Goal: Complete application form

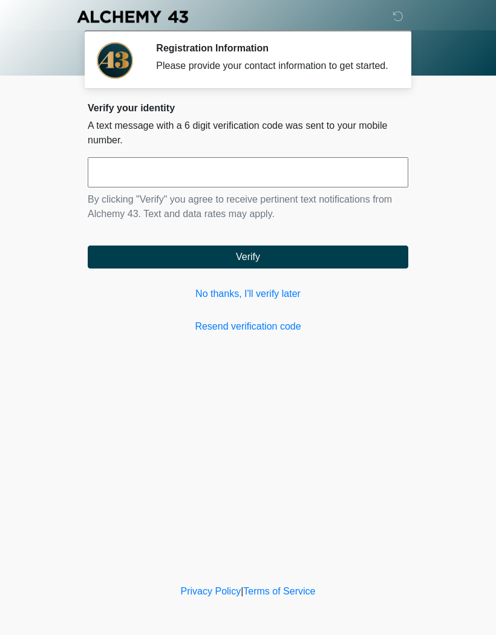
click at [260, 301] on link "No thanks, I'll verify later" at bounding box center [248, 294] width 321 height 15
click at [258, 301] on link "No thanks, I'll verify later" at bounding box center [248, 294] width 321 height 15
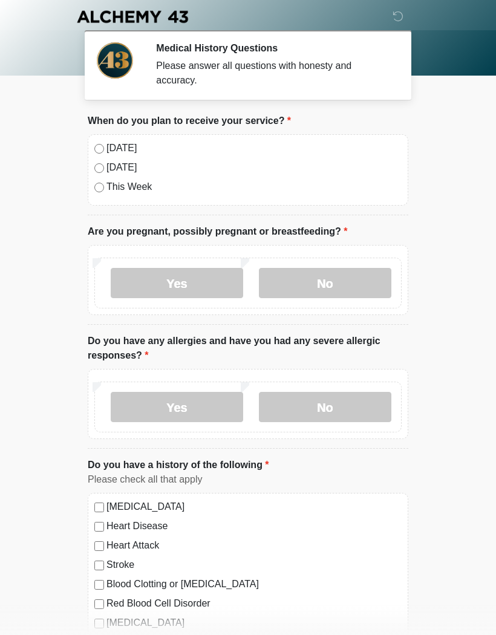
click at [340, 286] on label "No" at bounding box center [325, 283] width 133 height 30
click at [341, 404] on label "No" at bounding box center [325, 407] width 133 height 30
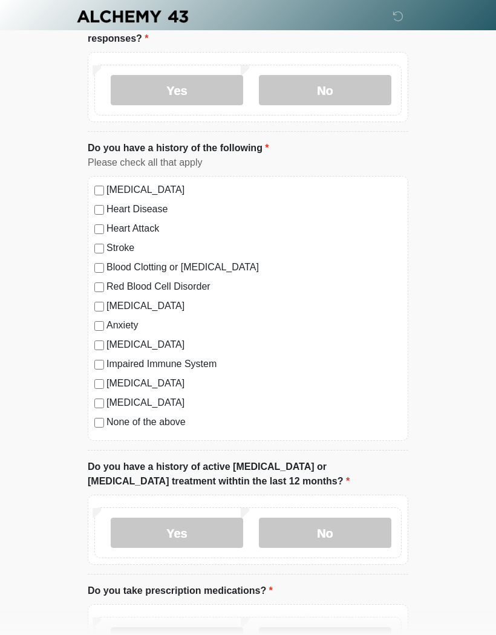
scroll to position [320, 0]
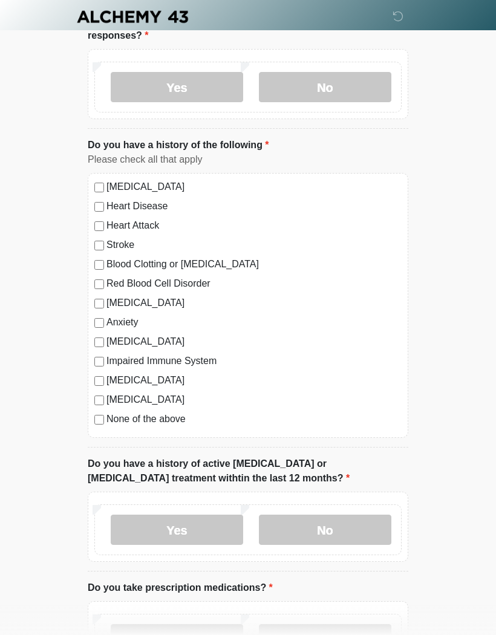
click at [330, 528] on label "No" at bounding box center [325, 530] width 133 height 30
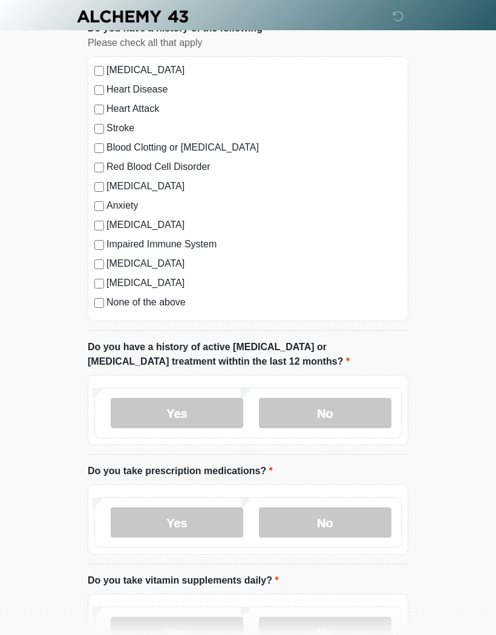
click at [322, 531] on label "No" at bounding box center [325, 523] width 133 height 30
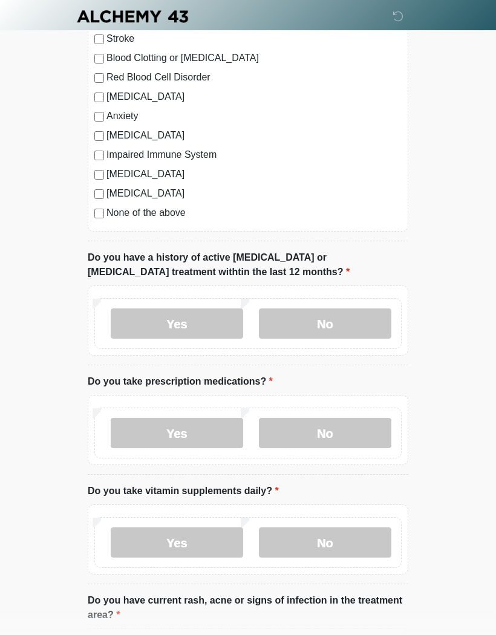
scroll to position [539, 0]
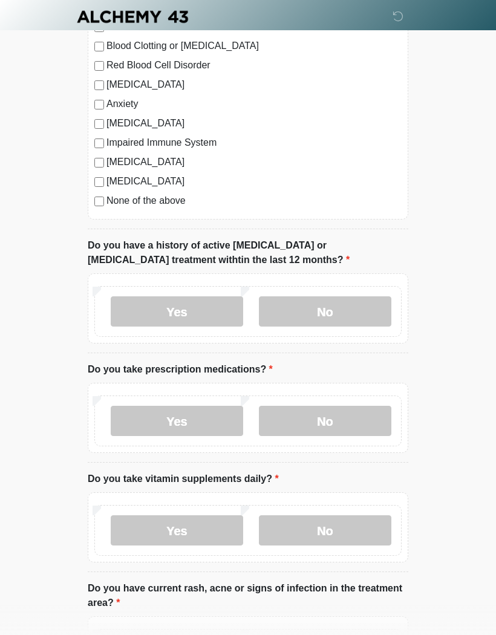
click at [320, 540] on label "No" at bounding box center [325, 531] width 133 height 30
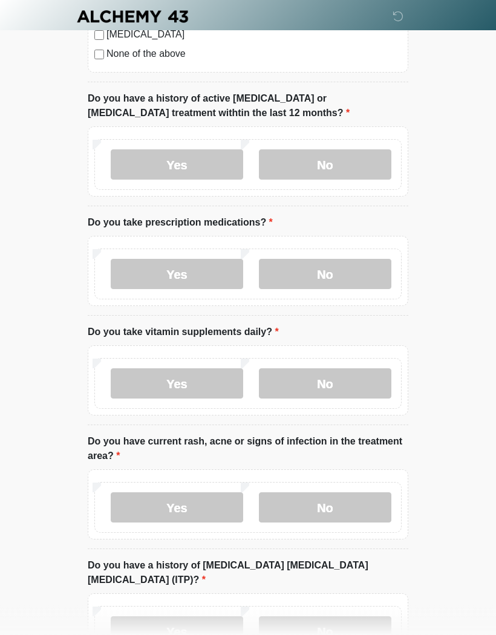
click at [327, 514] on label "No" at bounding box center [325, 508] width 133 height 30
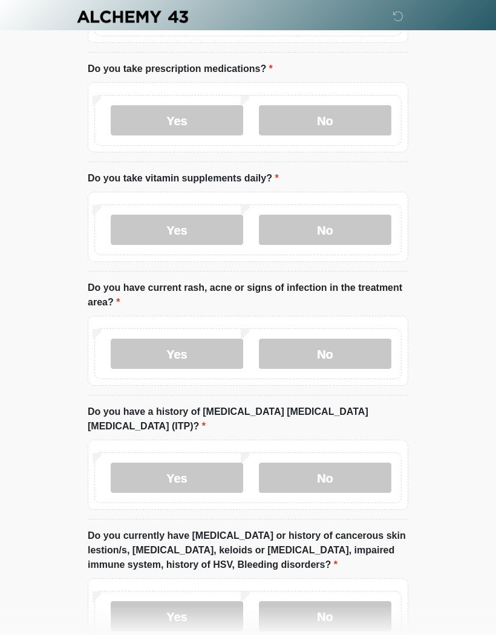
scroll to position [840, 0]
click at [338, 468] on label "No" at bounding box center [325, 477] width 133 height 30
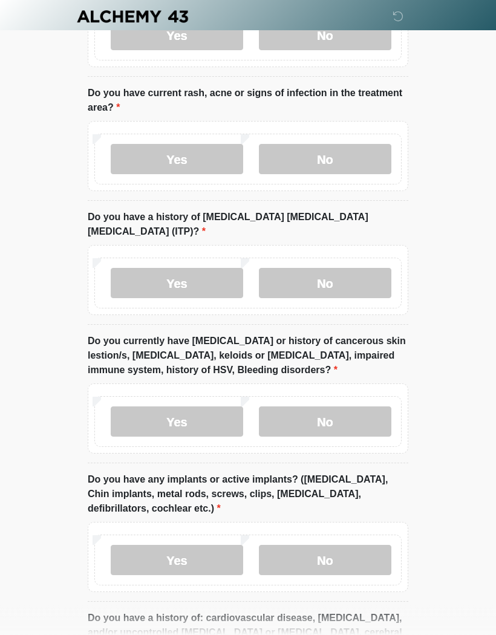
scroll to position [1034, 0]
click at [318, 418] on label "No" at bounding box center [325, 422] width 133 height 30
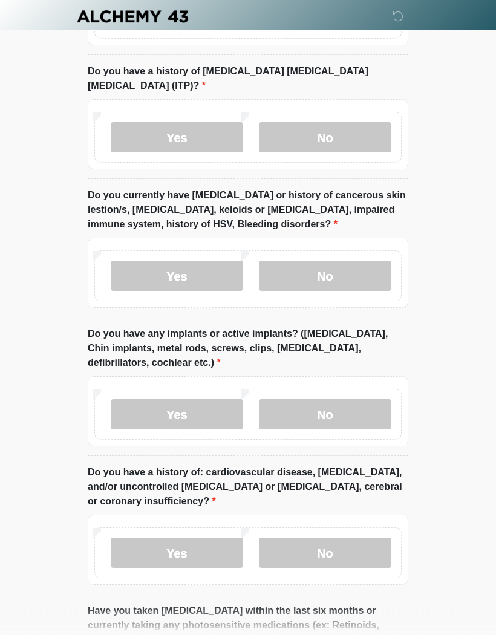
click at [325, 407] on label "No" at bounding box center [325, 415] width 133 height 30
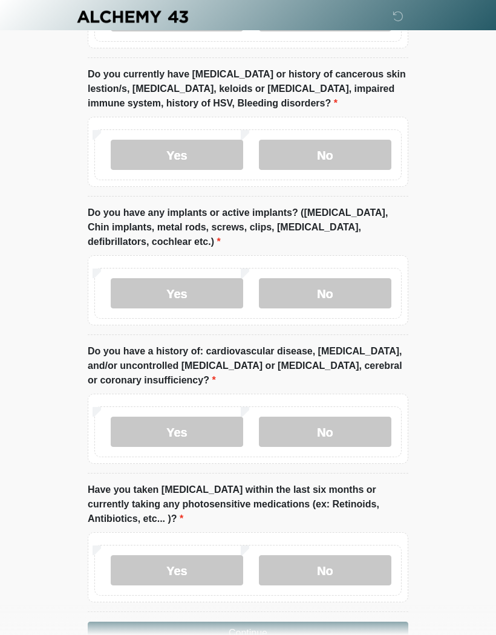
scroll to position [1305, 0]
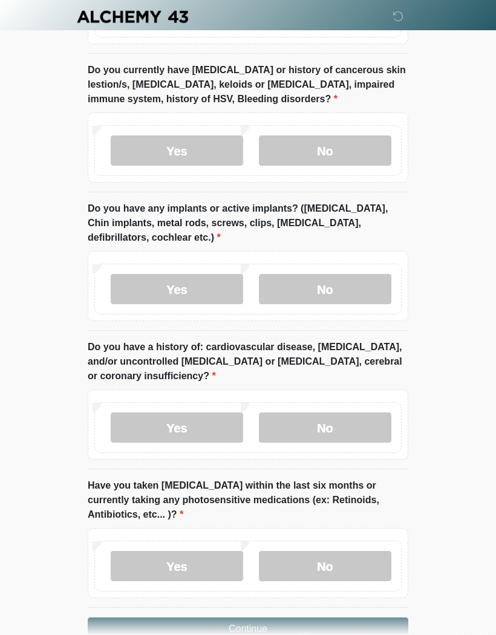
click at [326, 416] on label "No" at bounding box center [325, 428] width 133 height 30
click at [336, 551] on label "No" at bounding box center [325, 566] width 133 height 30
click at [295, 618] on button "Continue" at bounding box center [248, 629] width 321 height 23
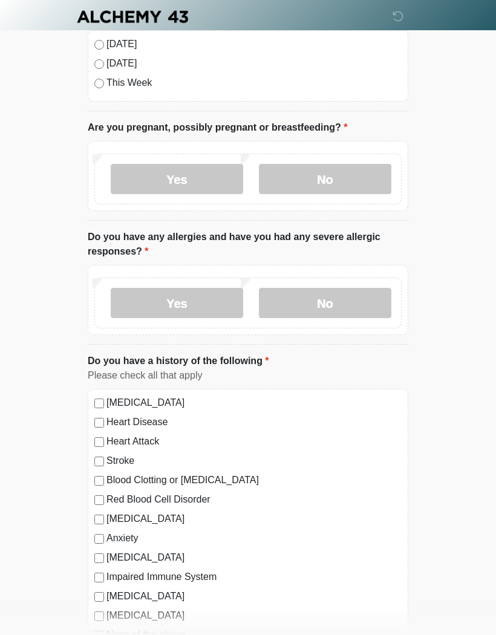
scroll to position [0, 0]
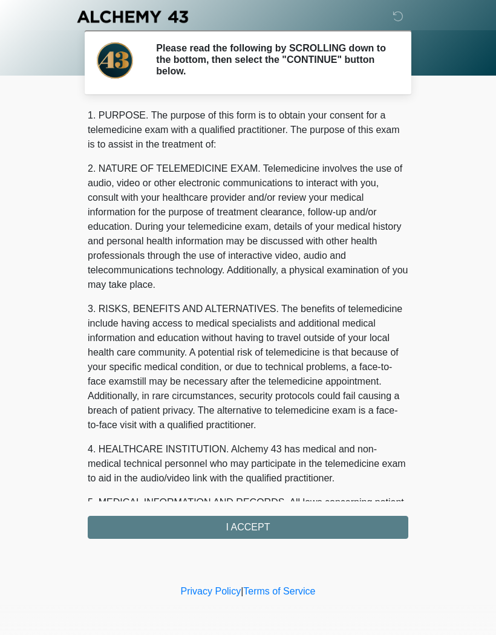
click at [268, 525] on div "1. PURPOSE. The purpose of this form is to obtain your consent for a telemedici…" at bounding box center [248, 323] width 321 height 431
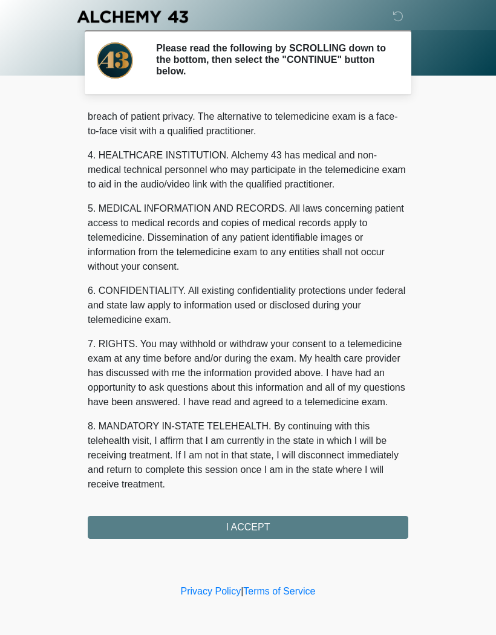
click at [257, 528] on button "I ACCEPT" at bounding box center [248, 527] width 321 height 23
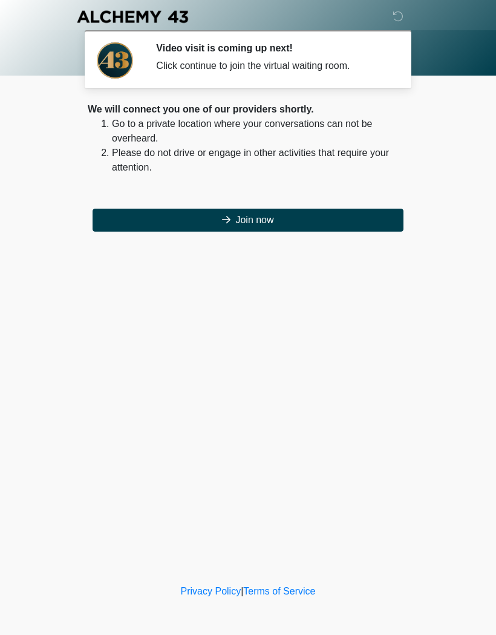
click at [291, 220] on button "Join now" at bounding box center [248, 220] width 311 height 23
